Goal: Task Accomplishment & Management: Manage account settings

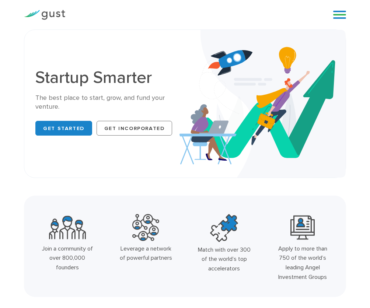
click at [338, 14] on link at bounding box center [340, 14] width 13 height 11
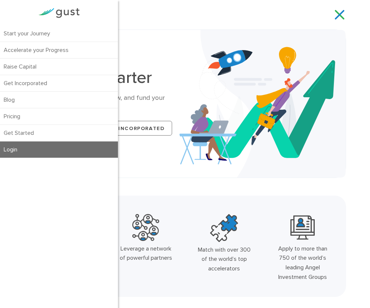
click at [30, 148] on link "Login" at bounding box center [59, 150] width 118 height 16
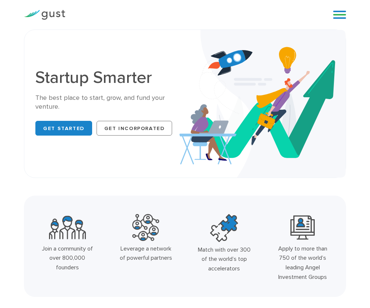
click at [339, 15] on link at bounding box center [340, 14] width 13 height 11
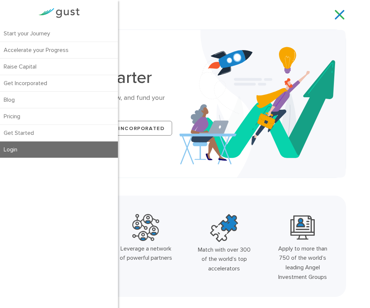
click at [35, 151] on link "Login" at bounding box center [59, 150] width 118 height 16
